Goal: Use online tool/utility: Use online tool/utility

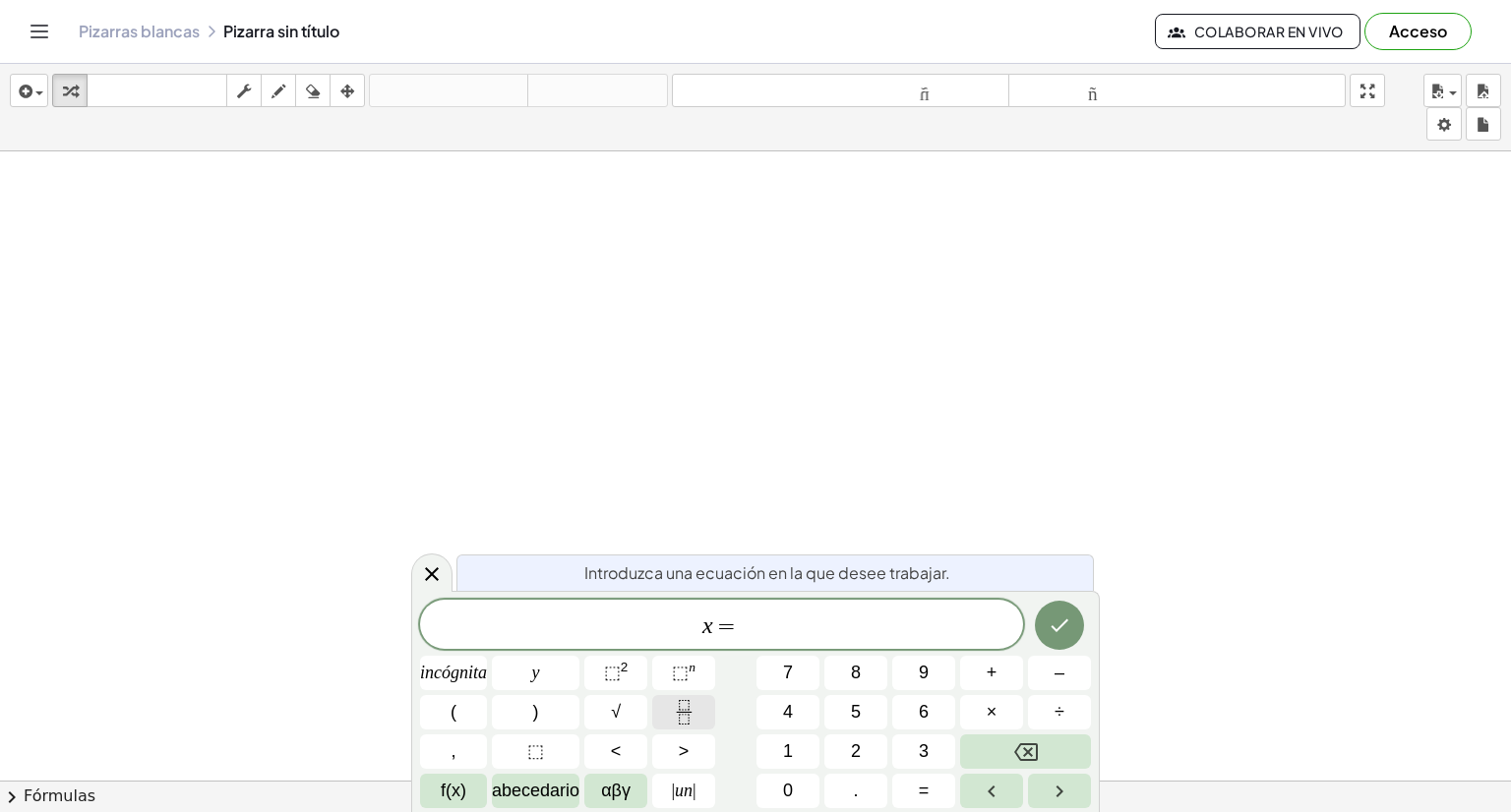
click at [688, 701] on icon "Fracción" at bounding box center [684, 712] width 25 height 25
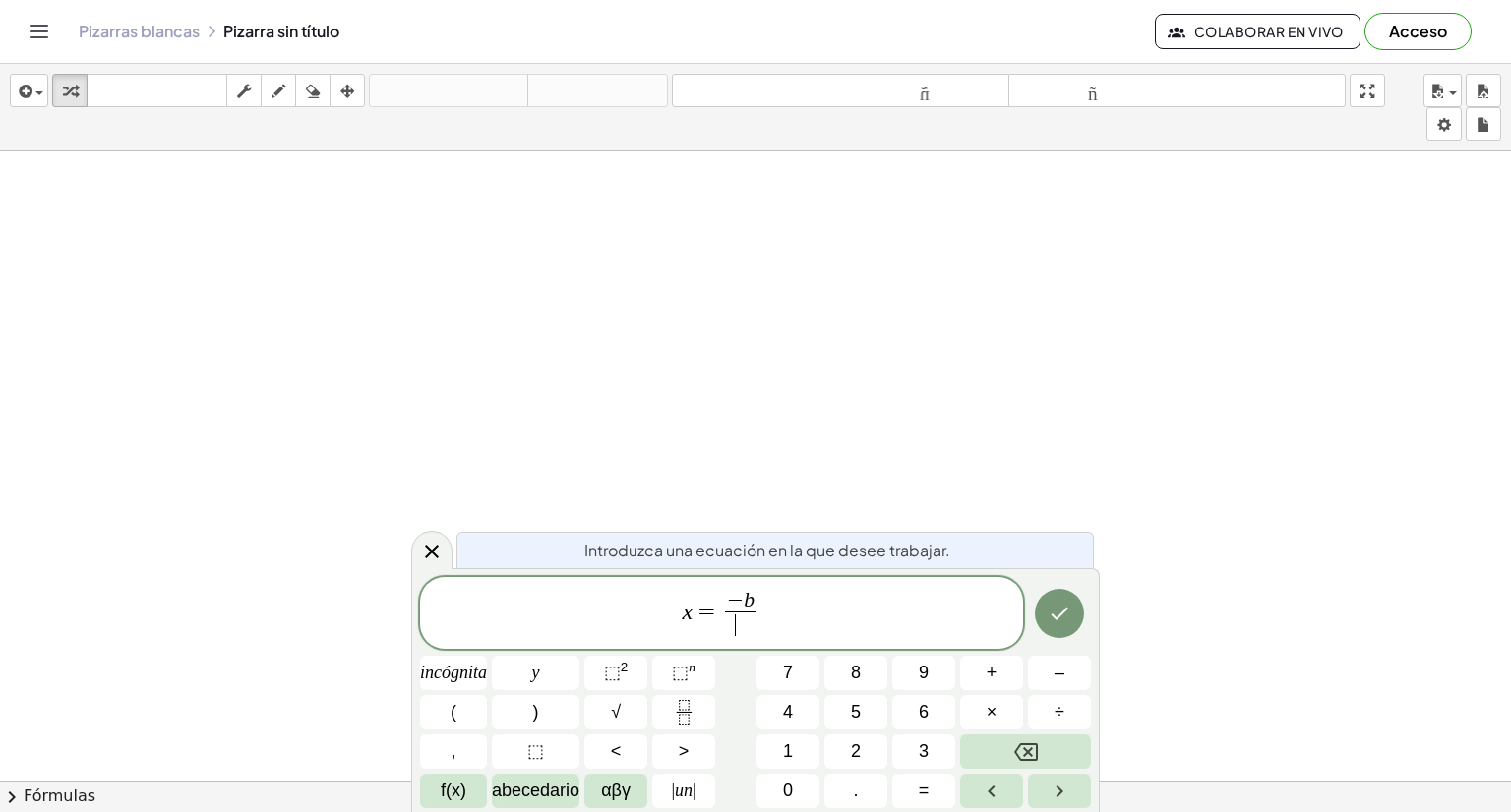
click at [732, 630] on span "​" at bounding box center [742, 624] width 32 height 27
click at [687, 706] on icon "Fracción" at bounding box center [684, 712] width 25 height 25
click at [787, 624] on span "​" at bounding box center [774, 624] width 71 height 27
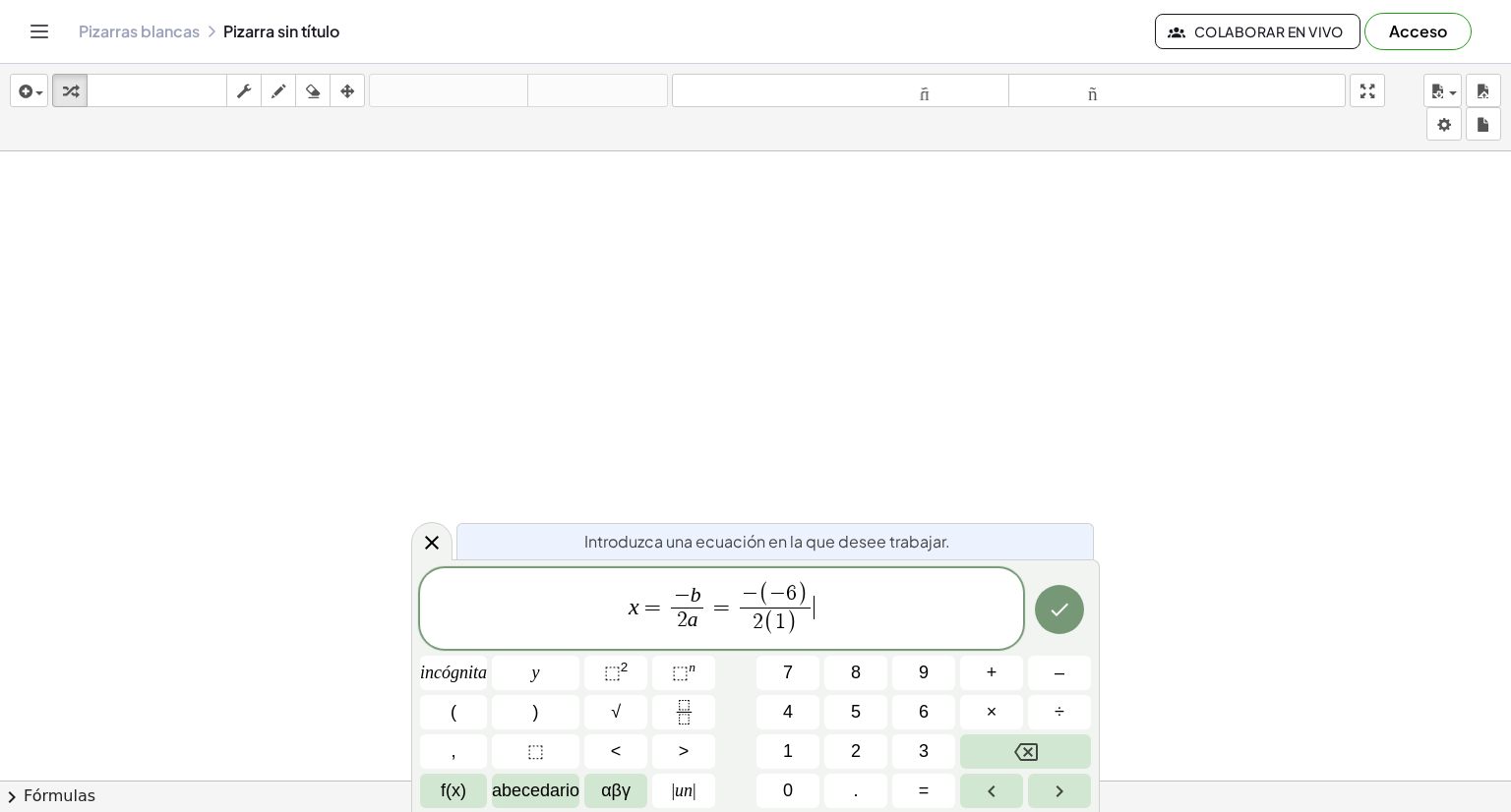
click at [840, 620] on span "x = − b 2 a ​ = − ( − 6 ) 2 ( 1 ) ​ ​" at bounding box center [721, 610] width 603 height 60
click at [1058, 615] on icon "Hecho" at bounding box center [1059, 610] width 24 height 24
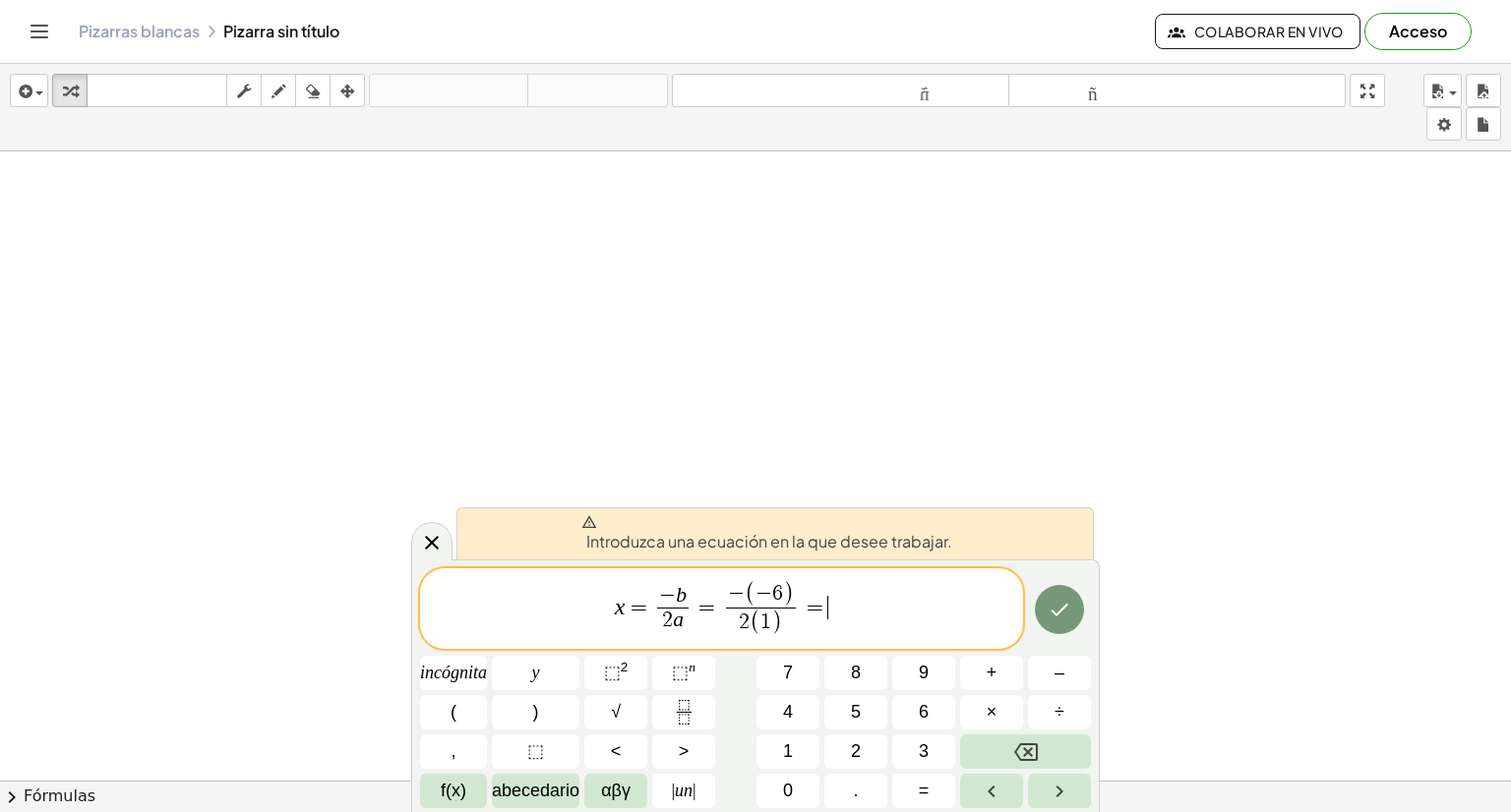
click at [831, 621] on span "x = − b 2 a ​ = − ( − 6 ) 2 ( 1 ) ​ = ​" at bounding box center [721, 610] width 603 height 60
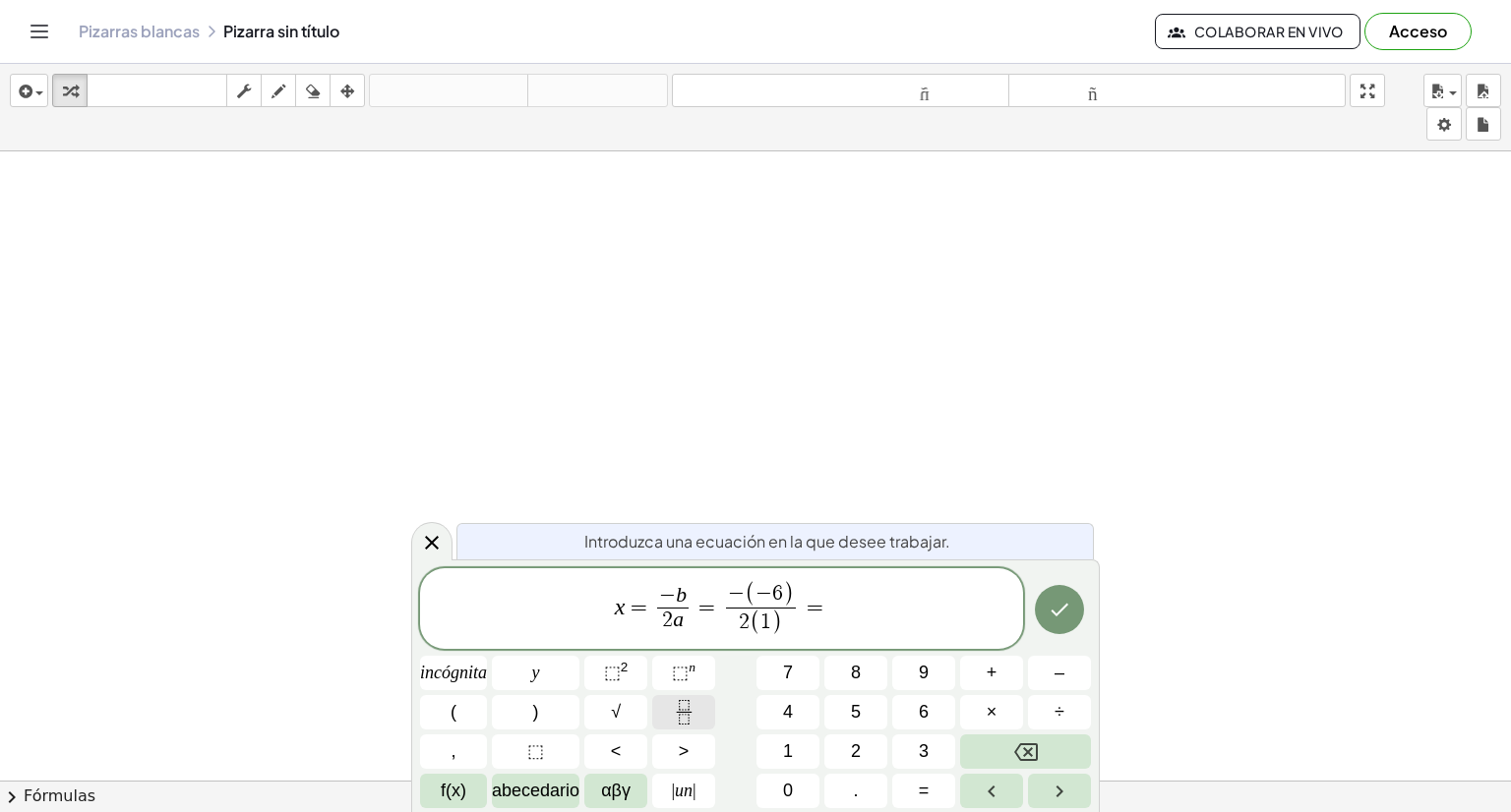
click at [665, 719] on button "Fracción" at bounding box center [684, 712] width 63 height 34
click at [842, 620] on span "​" at bounding box center [828, 620] width 32 height 27
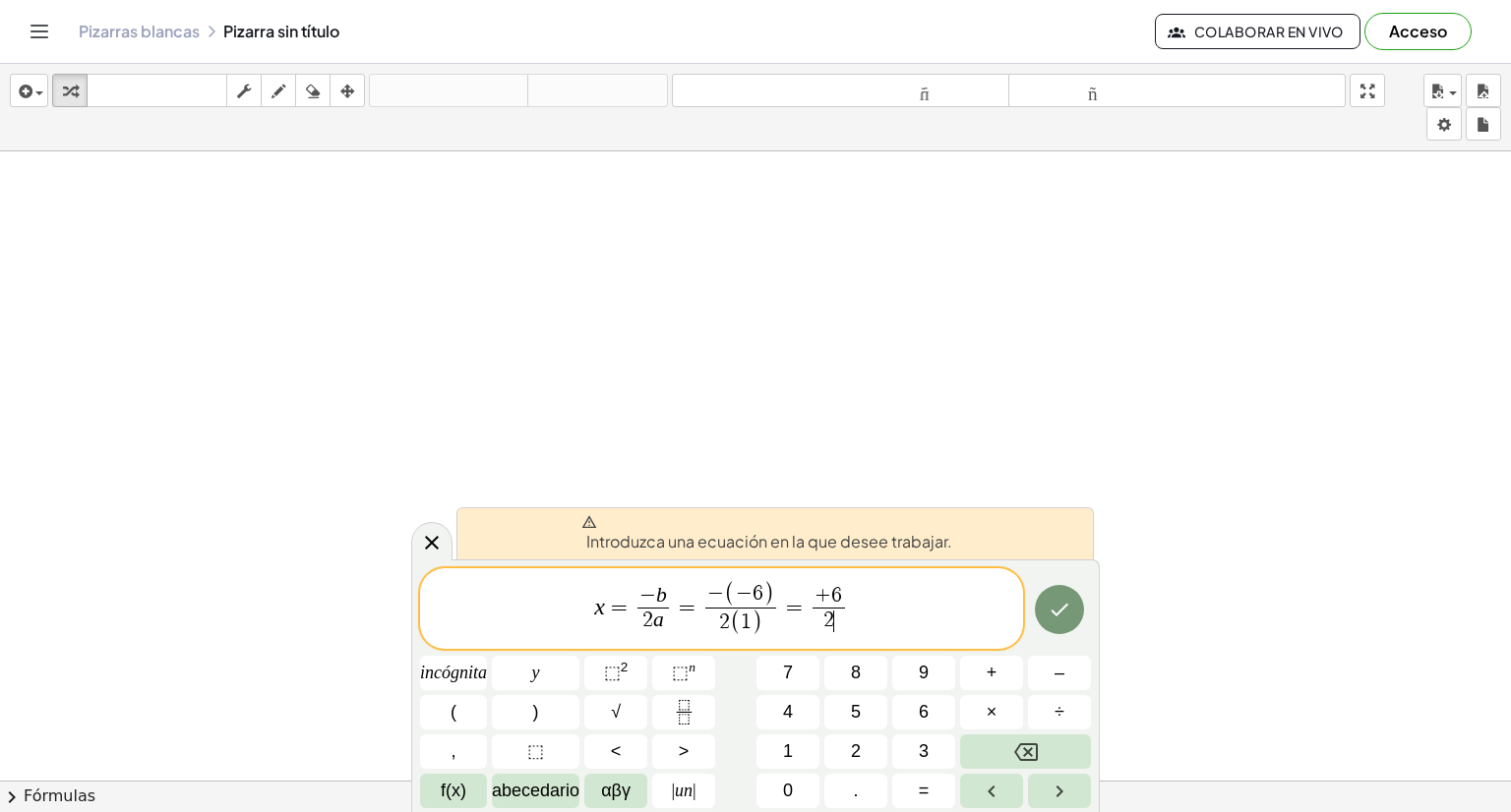
click at [853, 602] on span "x = − b 2 a ​ = − ( − 6 ) 2 ( 1 ) ​ = + 6 2 ​ ​" at bounding box center [721, 610] width 603 height 60
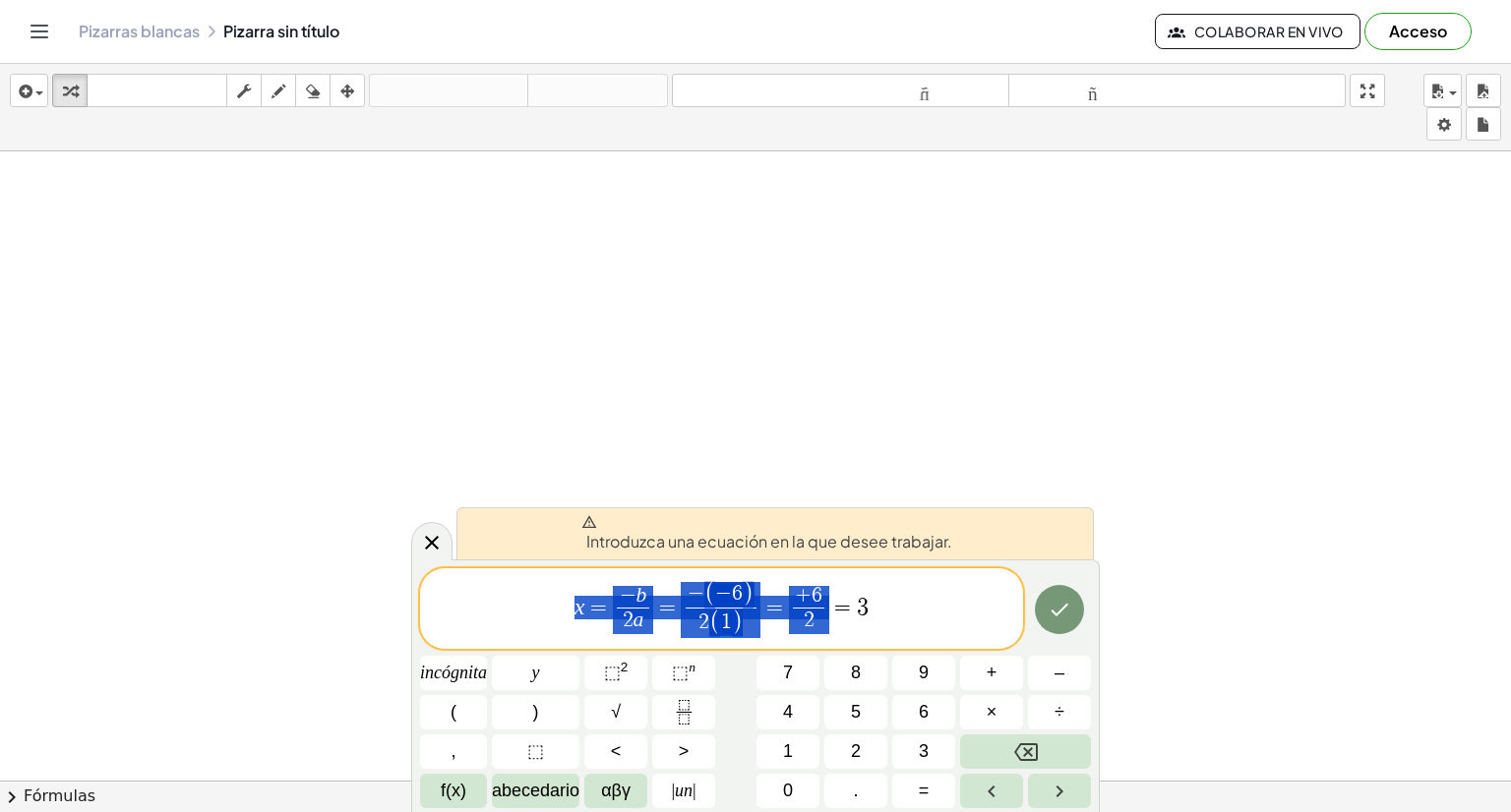
drag, startPoint x: 564, startPoint y: 606, endPoint x: 868, endPoint y: 618, distance: 304.2
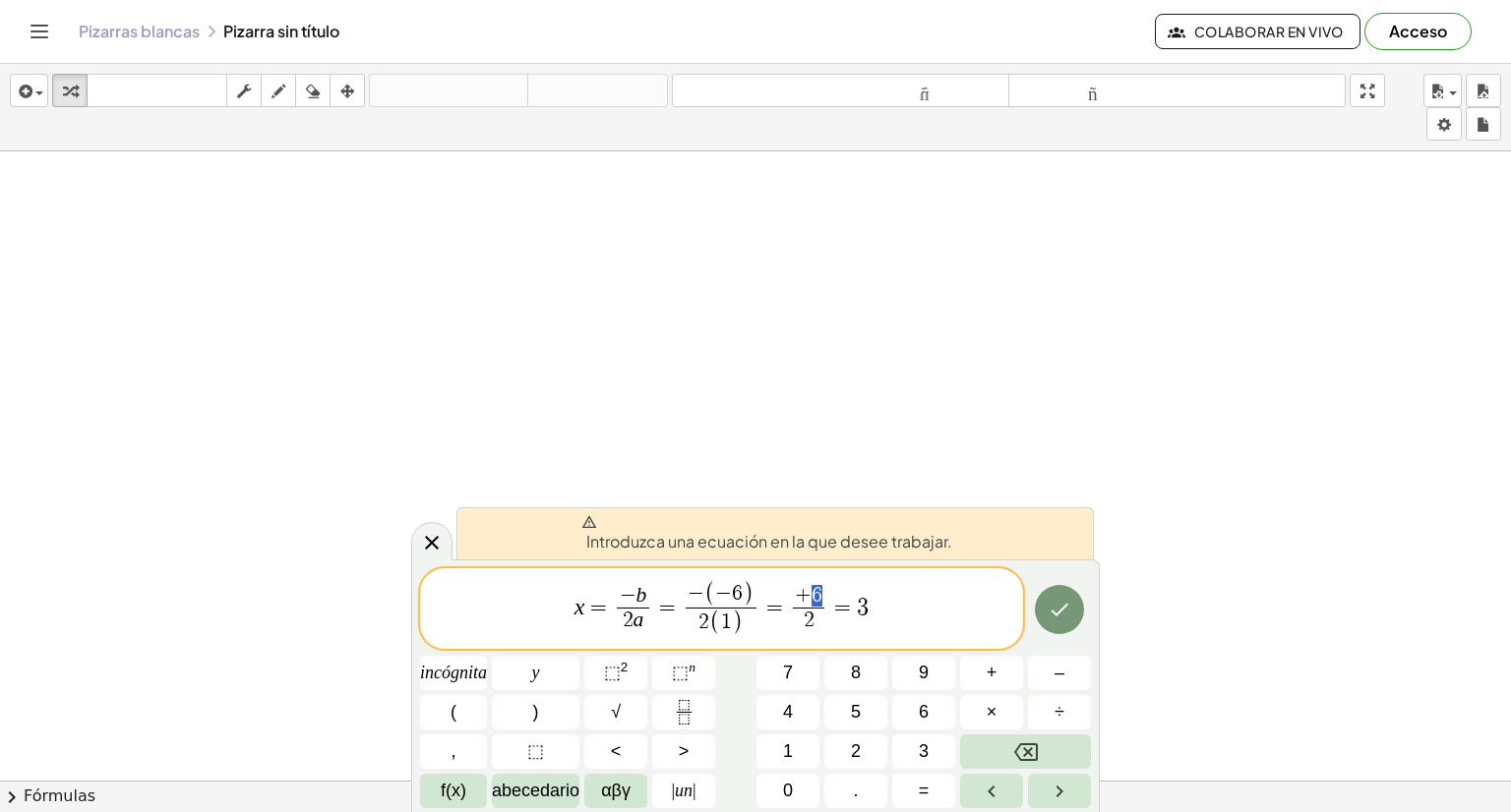
drag, startPoint x: 868, startPoint y: 618, endPoint x: 816, endPoint y: 595, distance: 56.9
drag, startPoint x: 816, startPoint y: 595, endPoint x: 840, endPoint y: 623, distance: 36.9
click at [840, 623] on span "x = − b 2 a ​ = − ( − 6 ) 2 ( 1 ) ​ = + 6 2 ​ ​ = 3" at bounding box center [721, 610] width 603 height 60
drag, startPoint x: 840, startPoint y: 623, endPoint x: 865, endPoint y: 624, distance: 25.0
click at [865, 624] on span "x = − b 2 a ​ = − ( − 6 ) 2 ( 1 ) ​ = + 6 2 ​ = 3" at bounding box center [721, 610] width 603 height 60
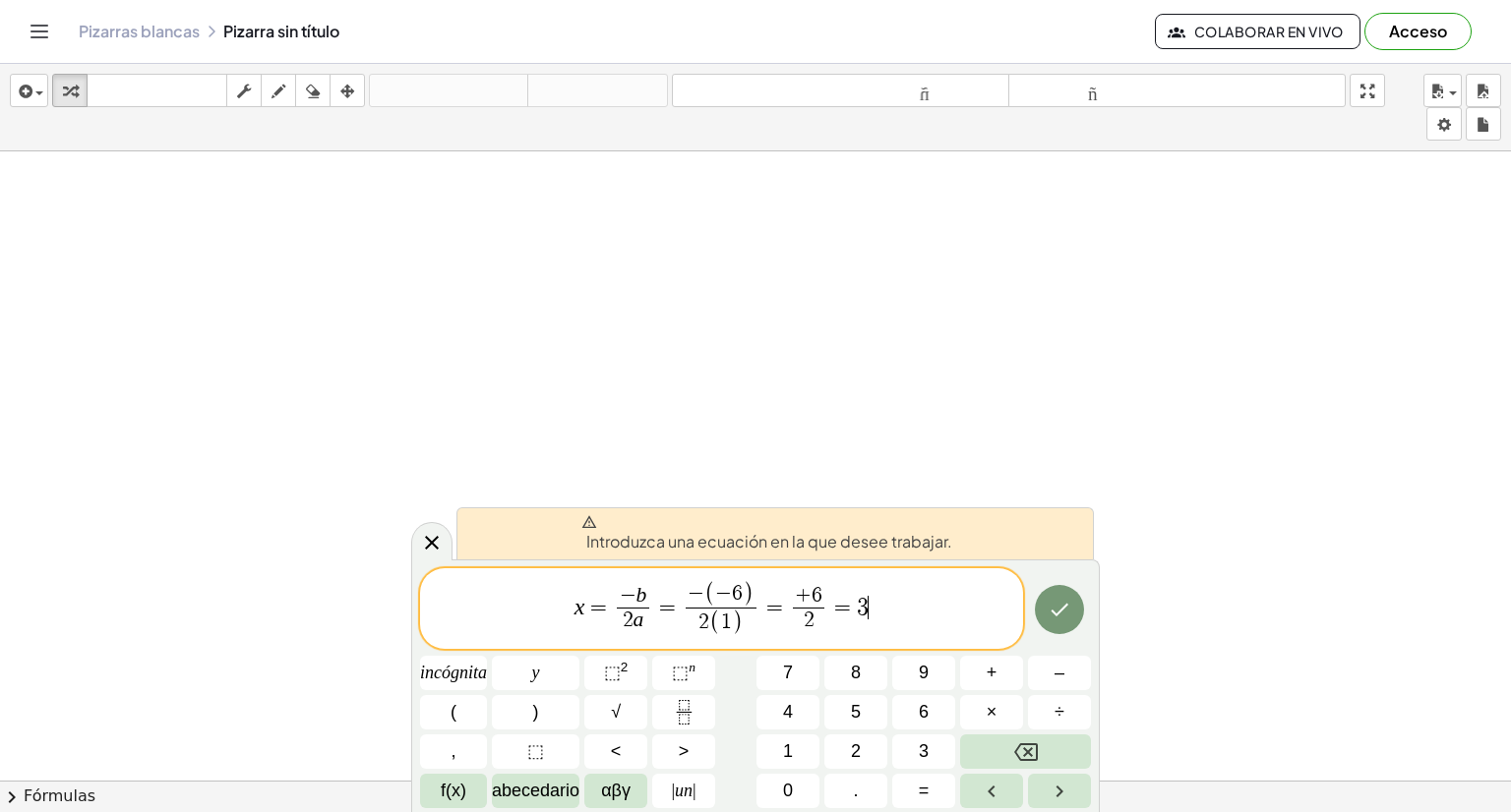
click at [865, 624] on span "x = − b 2 a ​ = − ( − 6 ) 2 ( 1 ) ​ = + 6 2 ​ = 3 ​" at bounding box center [721, 610] width 603 height 60
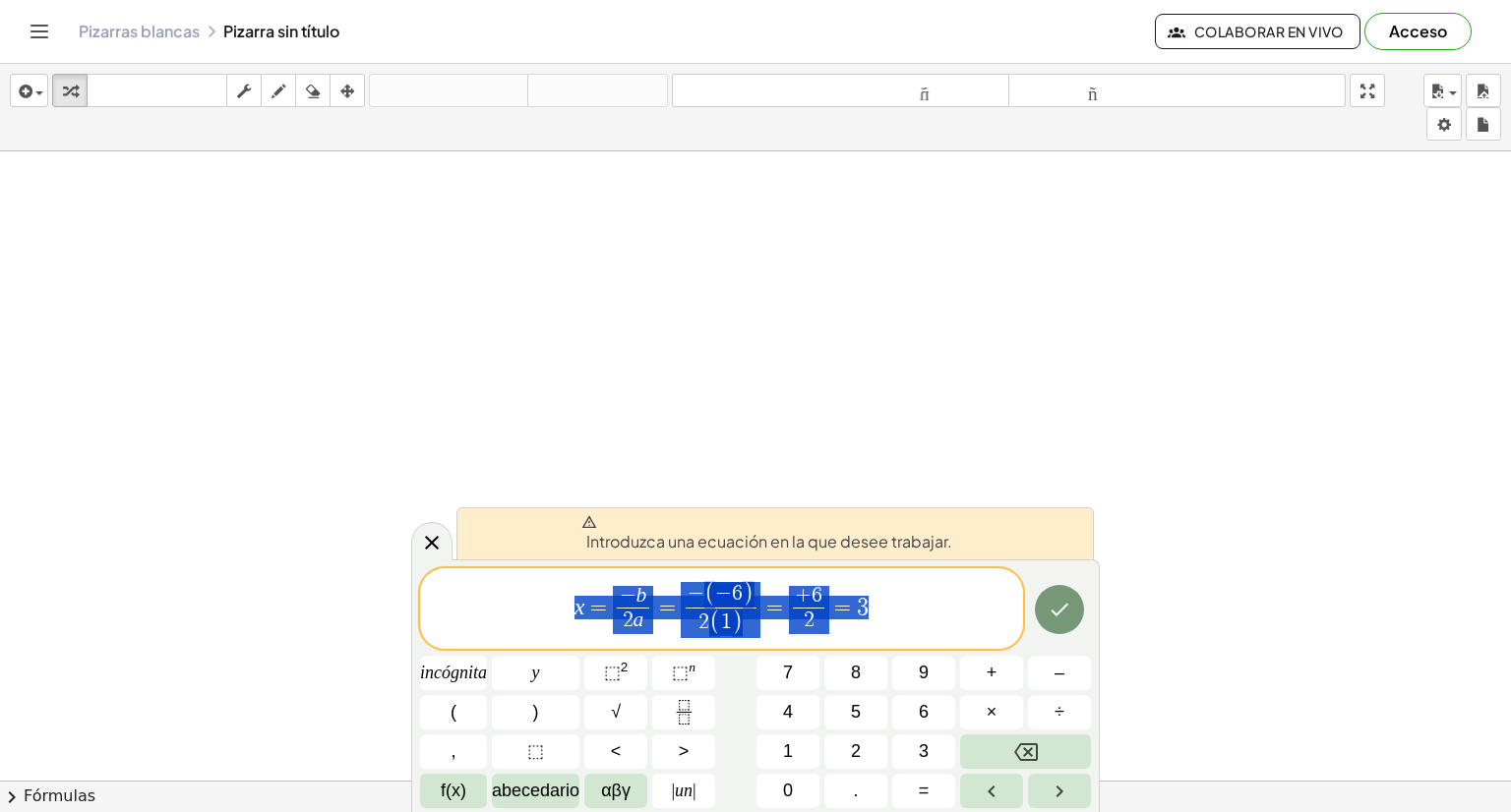
drag, startPoint x: 877, startPoint y: 624, endPoint x: 549, endPoint y: 593, distance: 329.5
click at [549, 593] on span "x = − b 2 a ​ = − ( − 6 ) 2 ( 1 ) ​ = + 6 2 ​ = 3" at bounding box center [721, 610] width 603 height 60
drag, startPoint x: 595, startPoint y: 614, endPoint x: 855, endPoint y: 610, distance: 260.0
click at [855, 610] on span "x = − b 2 a ​ = − ( − 6 ) 2 ( 1 ) ​ = + 6 2 ​ = 3" at bounding box center [721, 610] width 603 height 60
drag, startPoint x: 899, startPoint y: 610, endPoint x: 575, endPoint y: 607, distance: 324.0
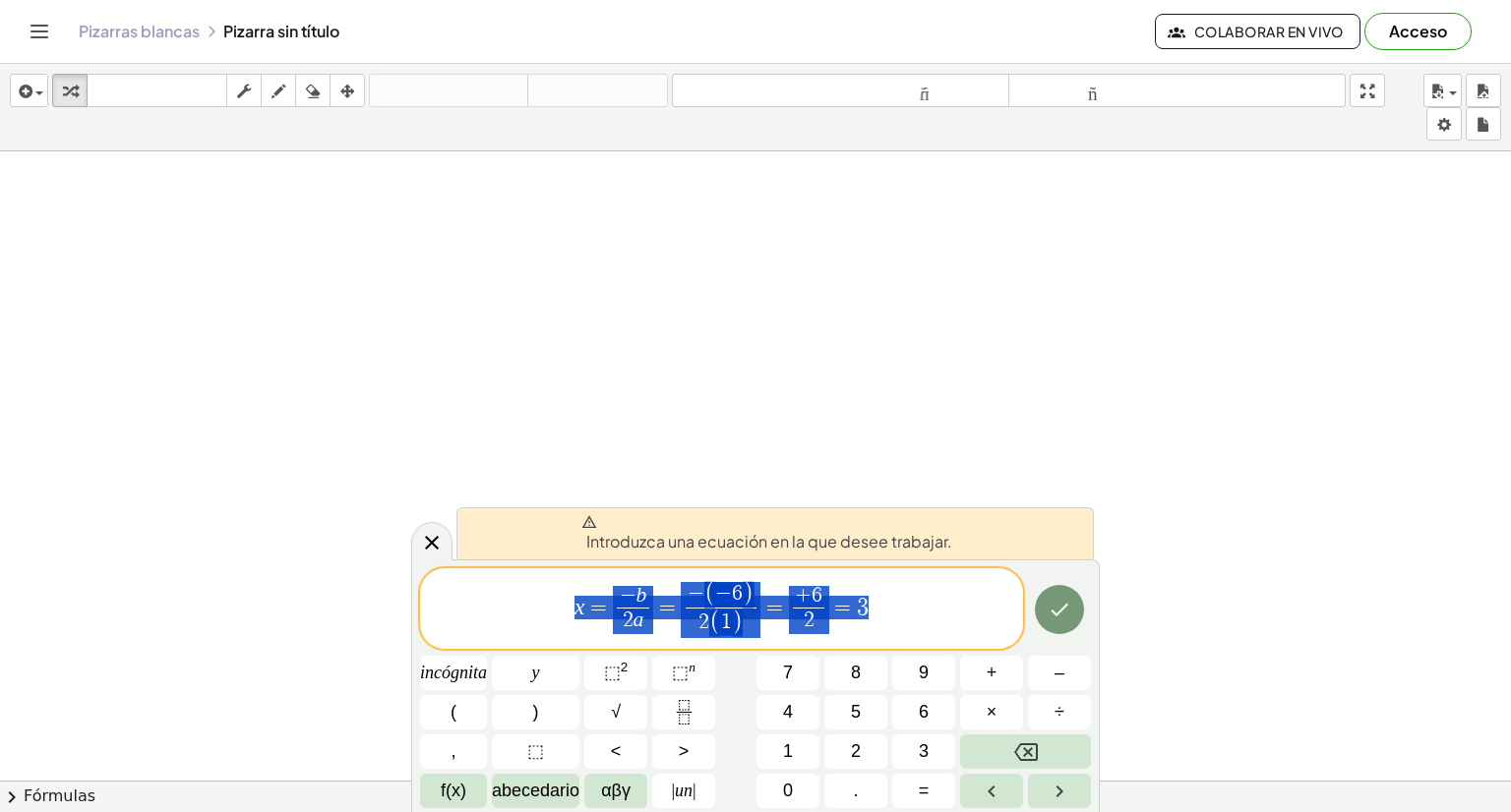
click at [575, 607] on span "x = − b 2 a ​ = − ( − 6 ) 2 ( 1 ) ​ = + 6 2 ​ = 3" at bounding box center [721, 610] width 603 height 60
drag, startPoint x: 607, startPoint y: 619, endPoint x: 864, endPoint y: 613, distance: 257.1
click at [864, 613] on span "x = − b 2 a ​ = − ( − 6 ) 2 ( 1 ) ​ = + 6 2 ​ = 3" at bounding box center [721, 610] width 603 height 60
drag, startPoint x: 864, startPoint y: 613, endPoint x: 587, endPoint y: 606, distance: 277.1
drag, startPoint x: 586, startPoint y: 608, endPoint x: 798, endPoint y: 614, distance: 212.1
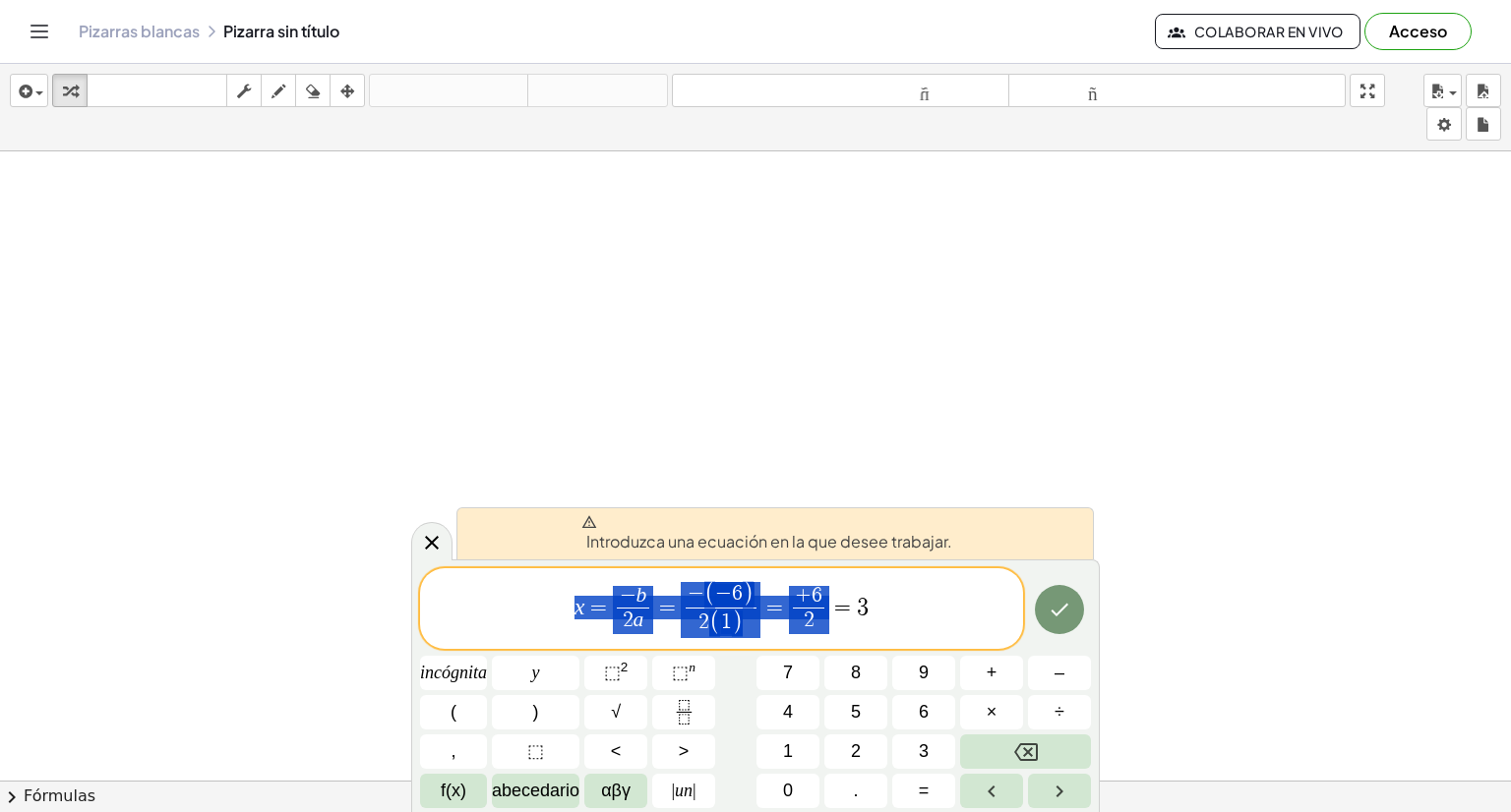
drag, startPoint x: 798, startPoint y: 614, endPoint x: 531, endPoint y: 595, distance: 267.7
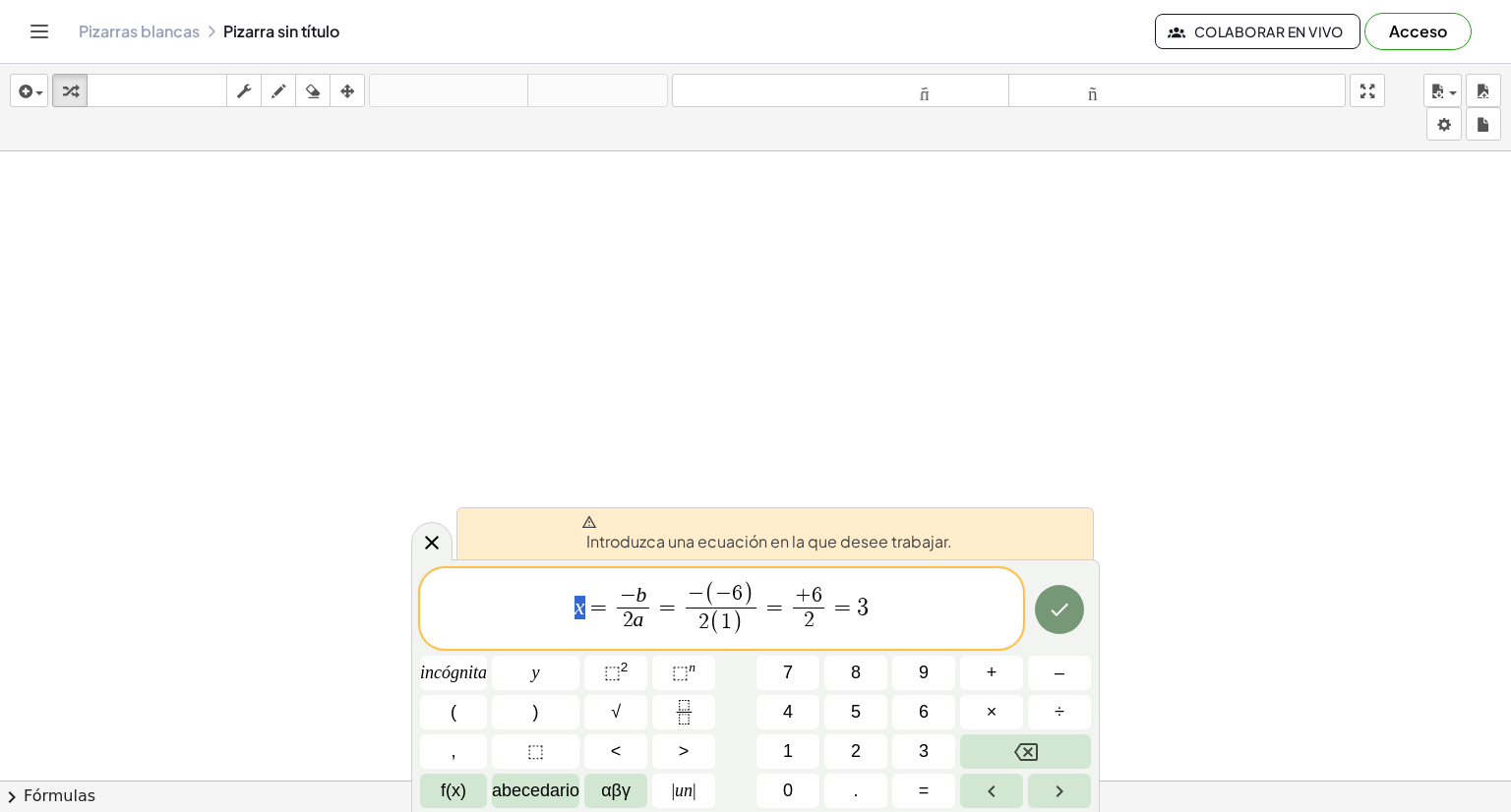
drag, startPoint x: 584, startPoint y: 608, endPoint x: 562, endPoint y: 608, distance: 22.0
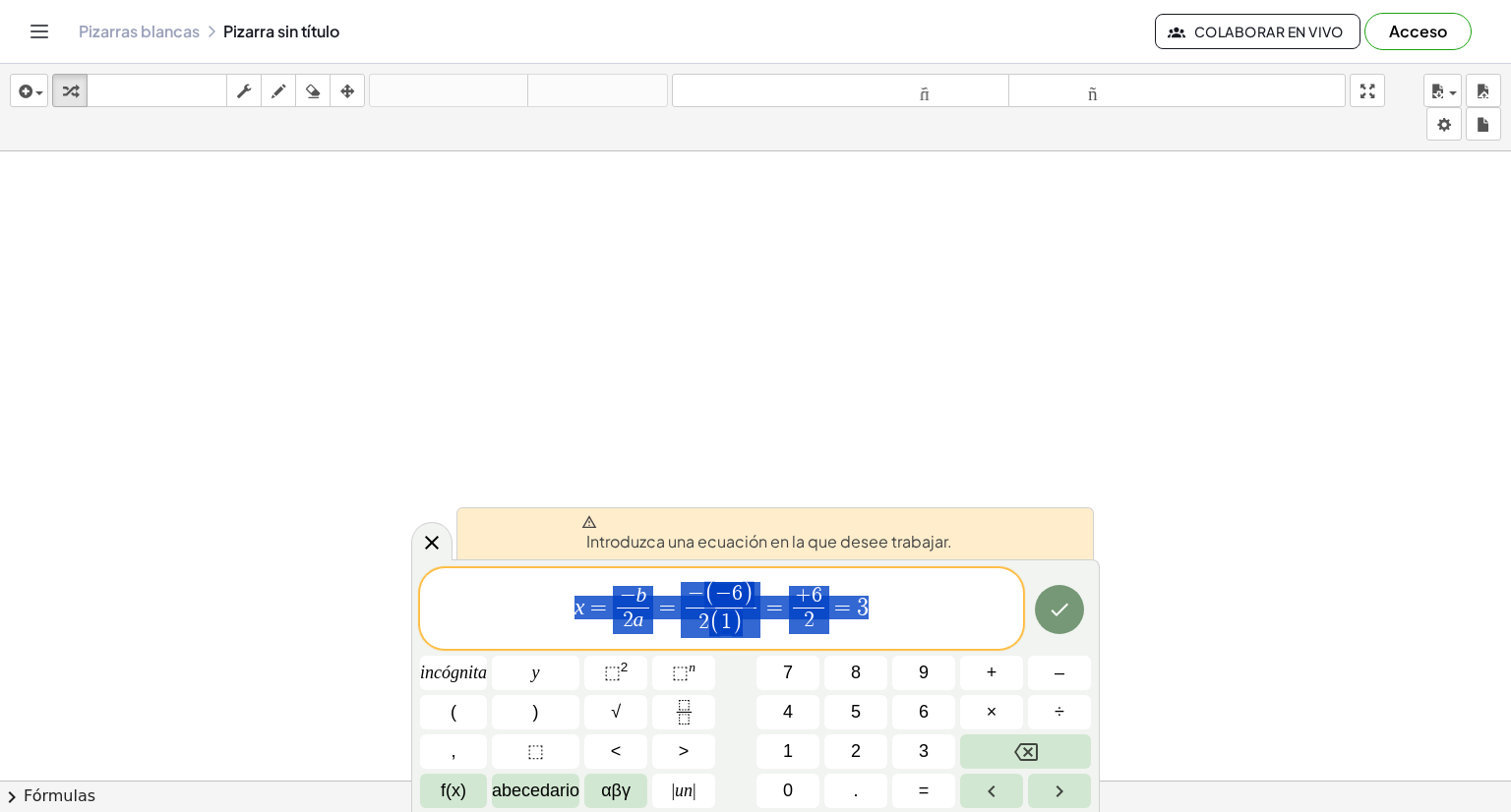
drag, startPoint x: 562, startPoint y: 608, endPoint x: 920, endPoint y: 630, distance: 358.7
click at [920, 630] on span "x = − b 2 a ​ = − ( − 6 ) 2 ( 1 ) ​ = + 6 2 ​ = 3" at bounding box center [721, 610] width 603 height 60
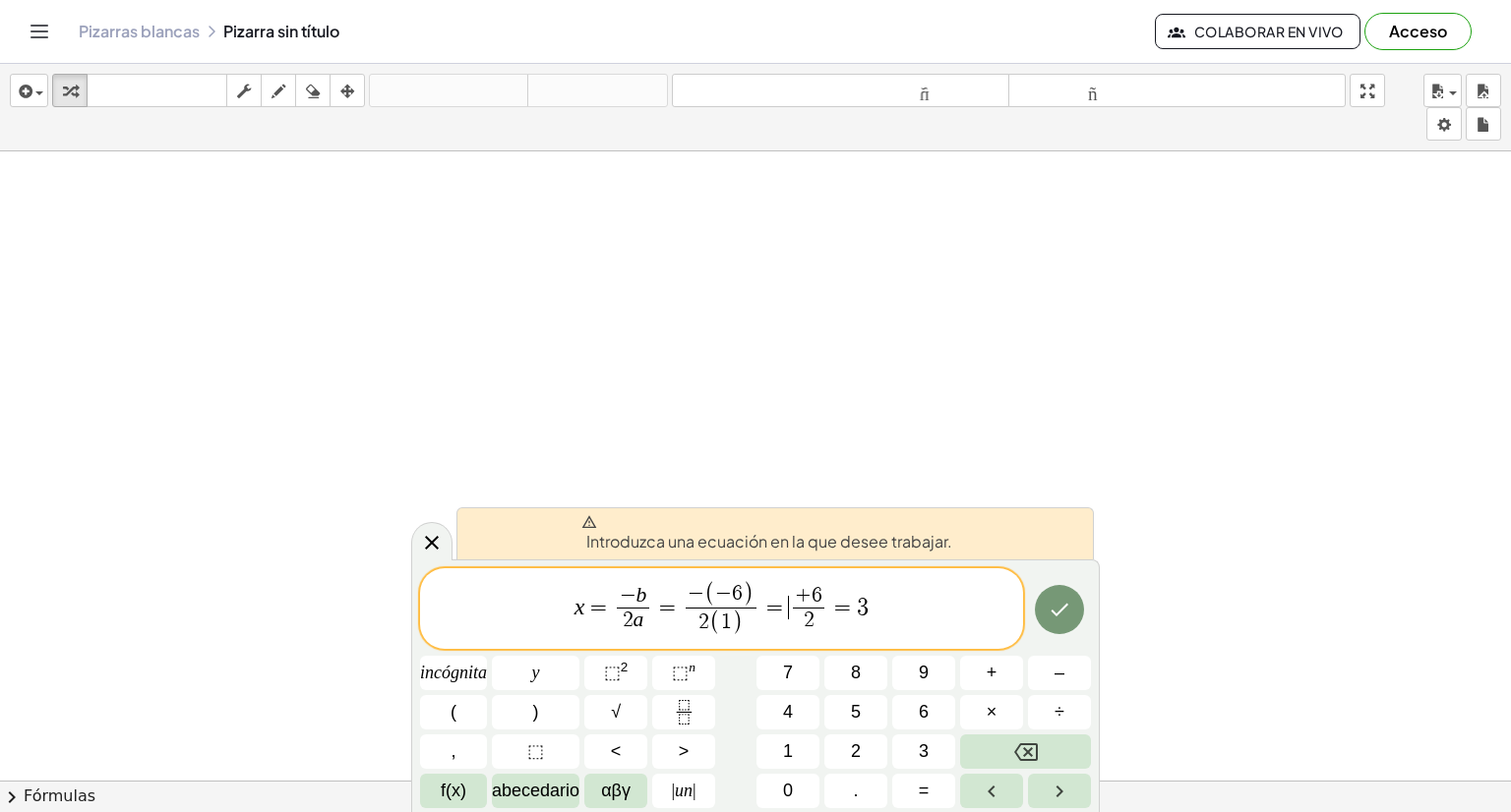
drag, startPoint x: 789, startPoint y: 604, endPoint x: 744, endPoint y: 359, distance: 249.1
